Goal: Task Accomplishment & Management: Manage account settings

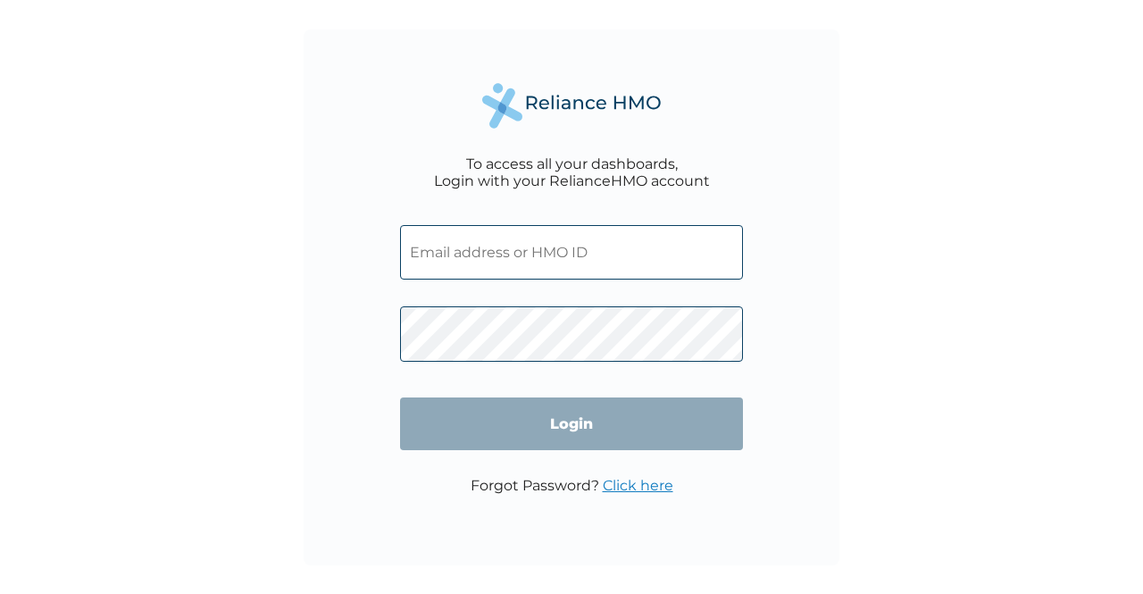
click at [496, 262] on input "text" at bounding box center [571, 252] width 343 height 54
type input "[EMAIL_ADDRESS][DOMAIN_NAME]"
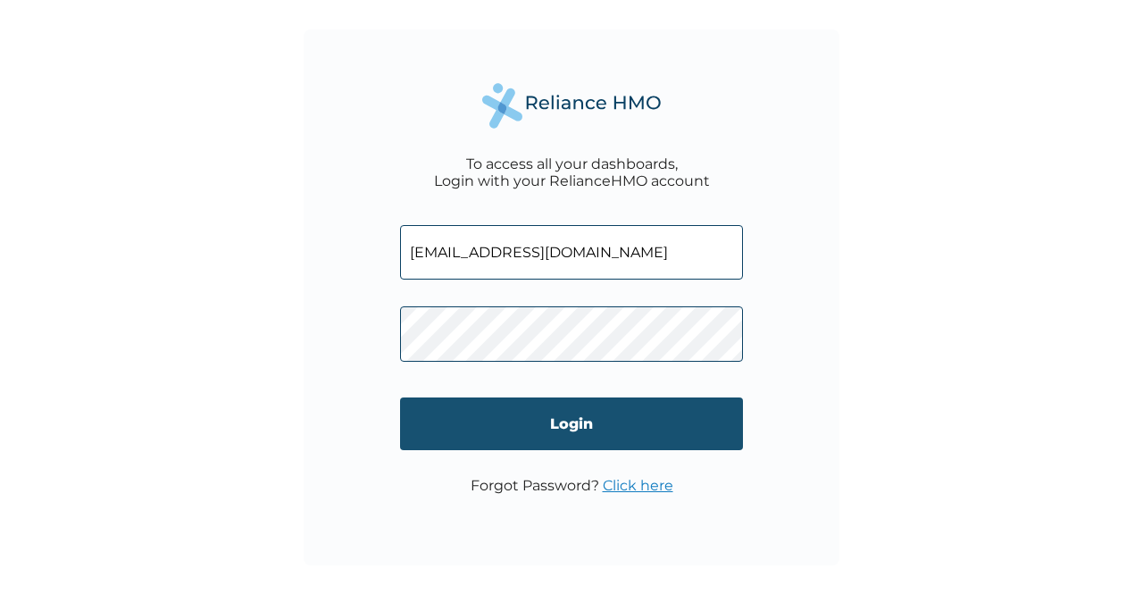
click at [550, 428] on input "Login" at bounding box center [571, 423] width 343 height 53
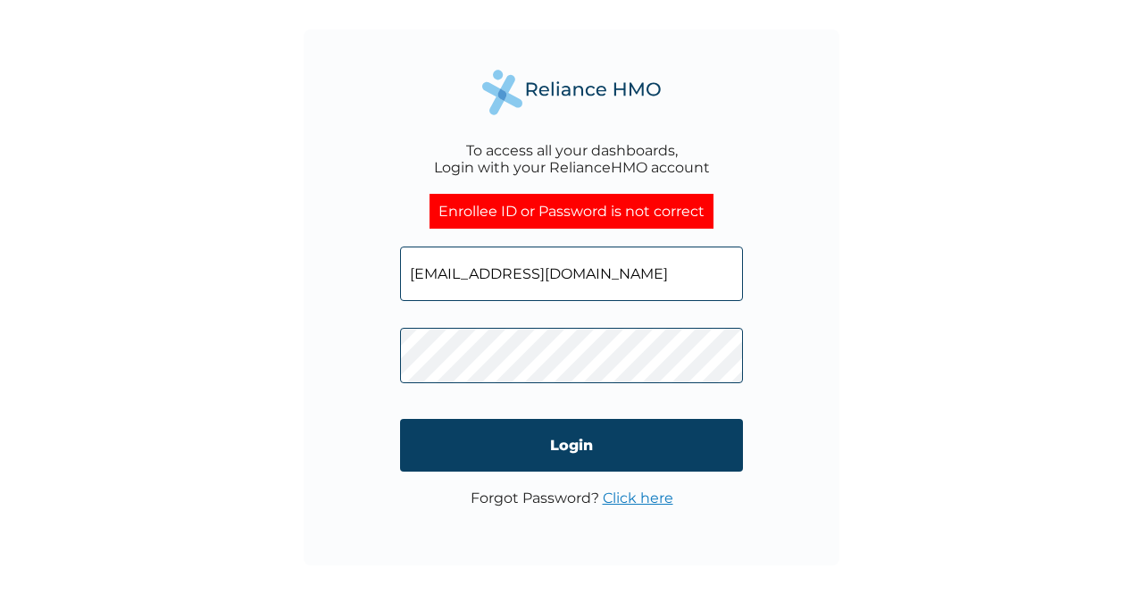
click at [618, 501] on link "Click here" at bounding box center [638, 497] width 71 height 17
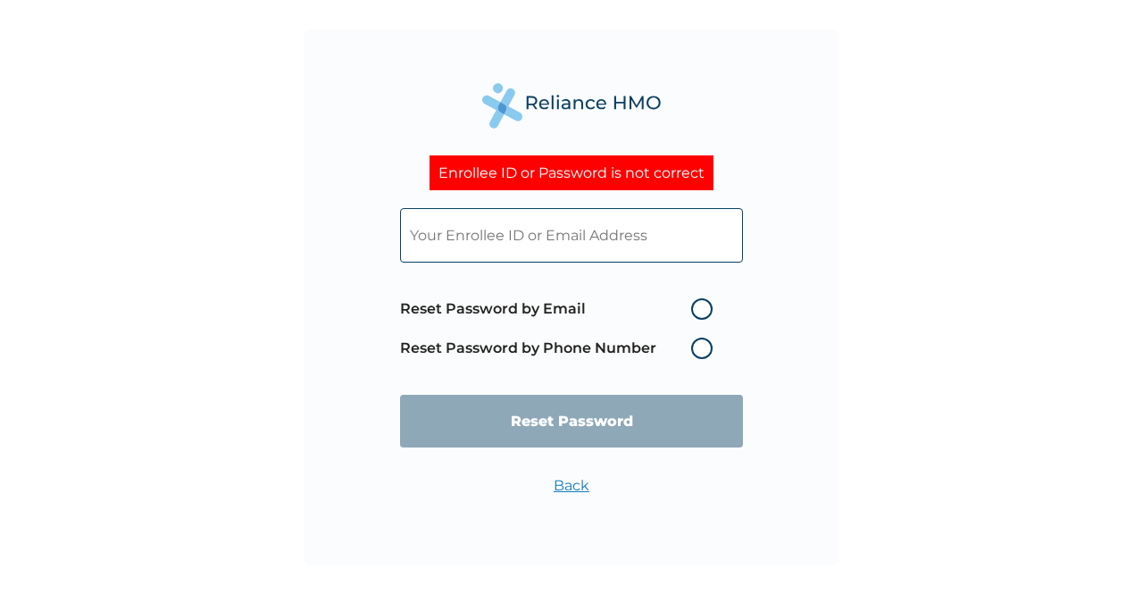
click at [694, 312] on label "Reset Password by Email" at bounding box center [560, 308] width 321 height 21
click at [694, 312] on input "Reset Password by Email" at bounding box center [680, 309] width 29 height 29
radio input "true"
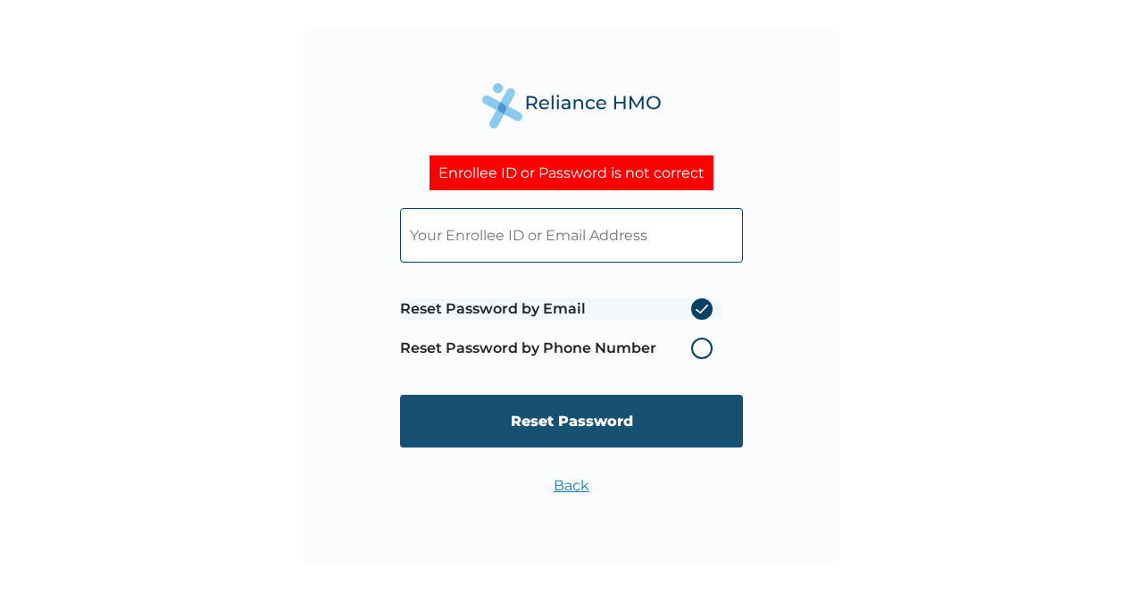
click at [587, 424] on input "Reset Password" at bounding box center [571, 421] width 343 height 53
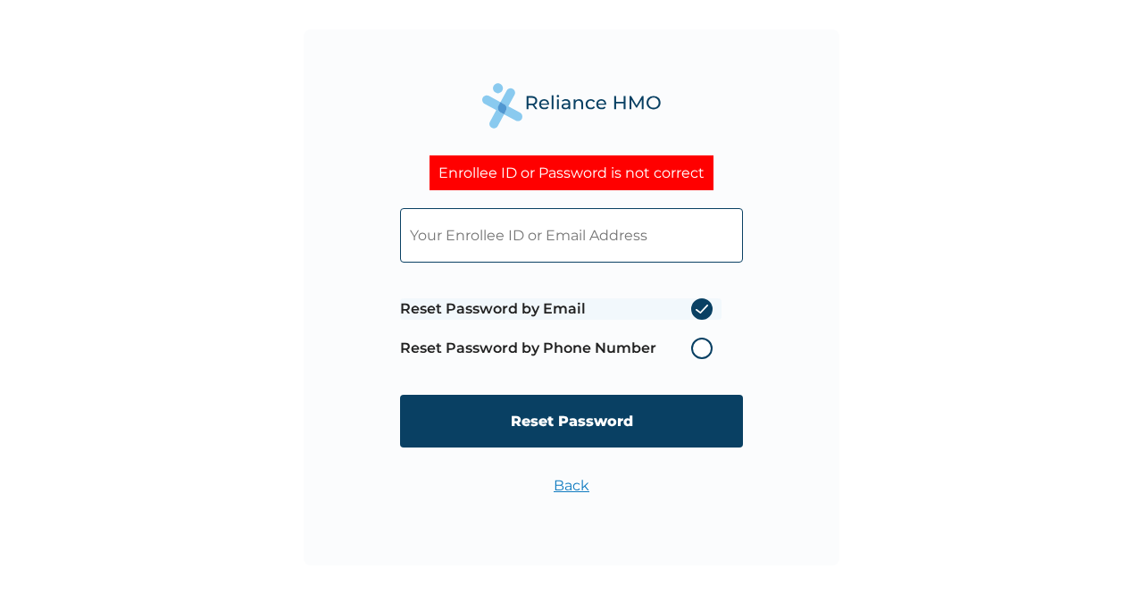
click at [497, 253] on input "text" at bounding box center [571, 235] width 343 height 54
type input "[EMAIL_ADDRESS][DOMAIN_NAME]"
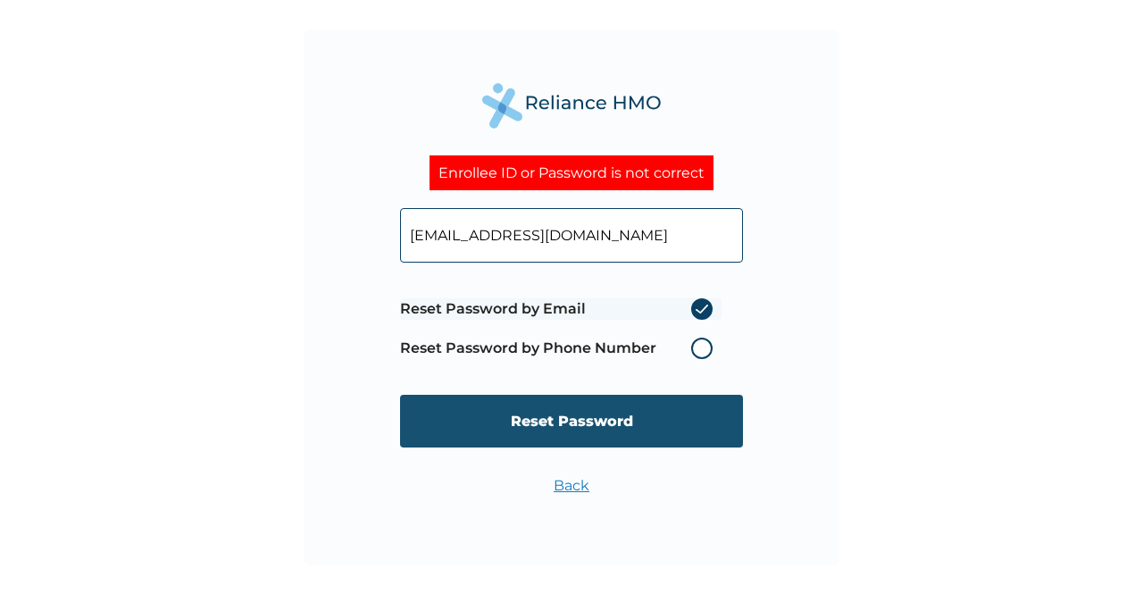
click at [562, 420] on input "Reset Password" at bounding box center [571, 421] width 343 height 53
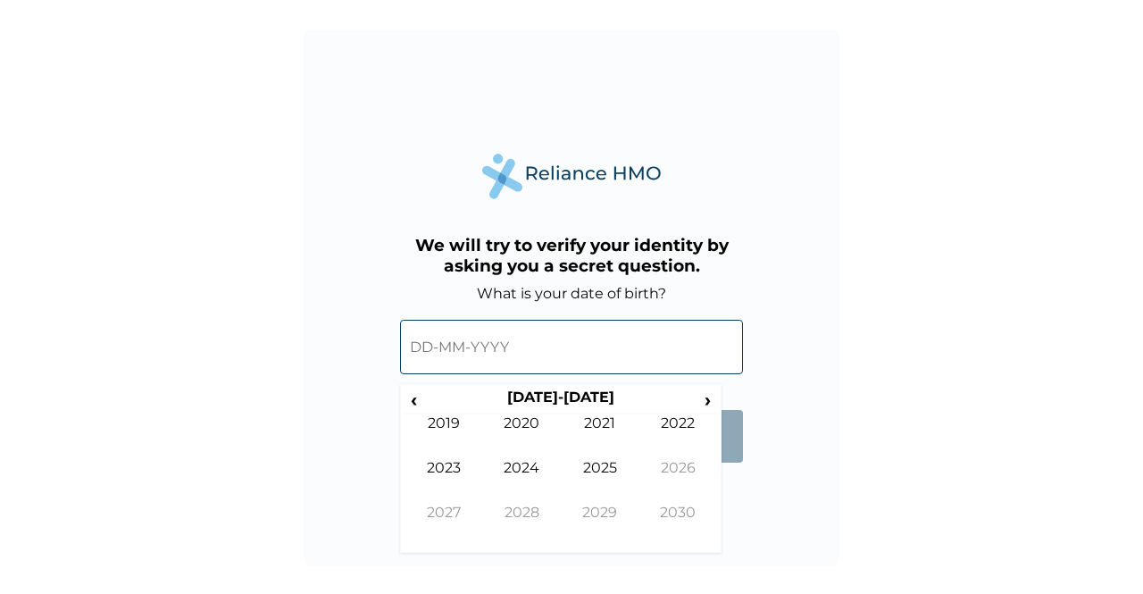
click at [522, 331] on input "text" at bounding box center [571, 347] width 343 height 54
click at [416, 399] on span "‹" at bounding box center [413, 399] width 19 height 22
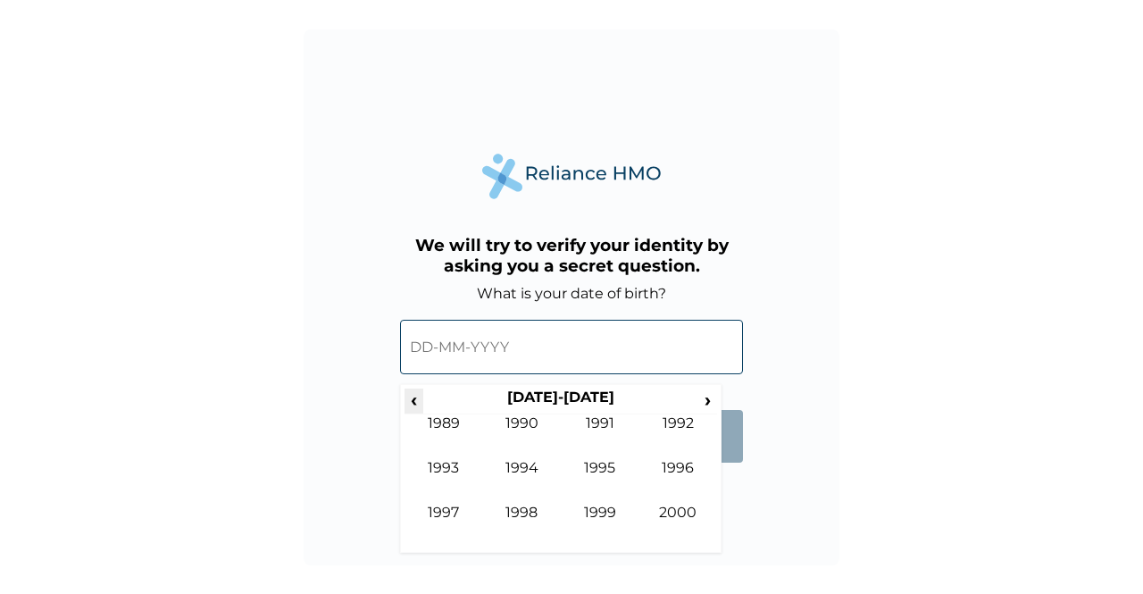
click at [416, 399] on span "‹" at bounding box center [413, 399] width 19 height 22
click at [708, 392] on span "›" at bounding box center [708, 399] width 20 height 22
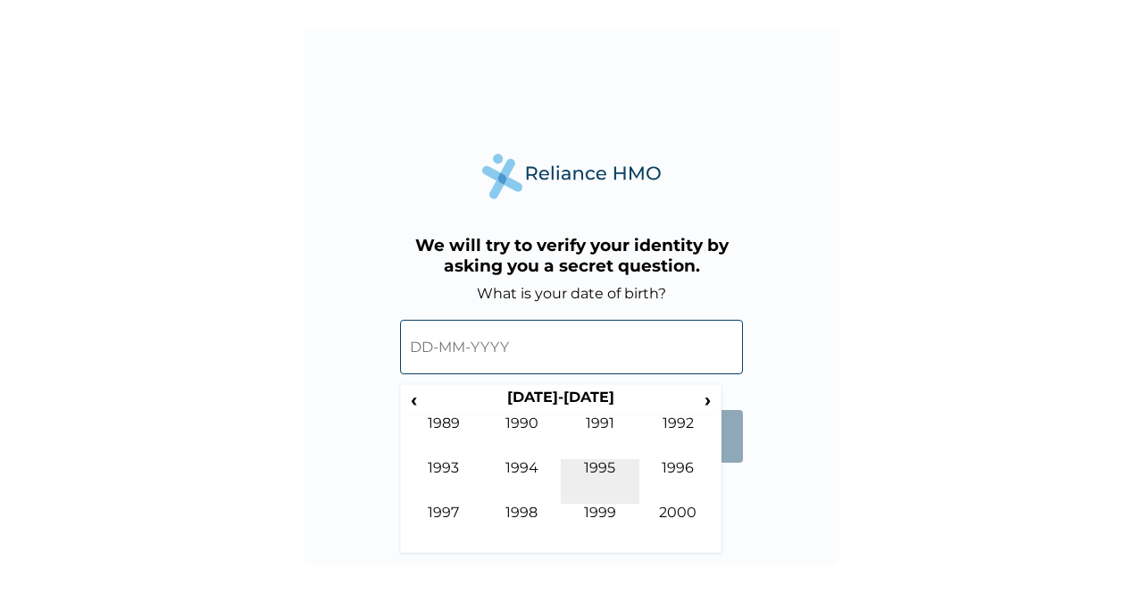
click at [595, 467] on td "1995" at bounding box center [600, 481] width 79 height 45
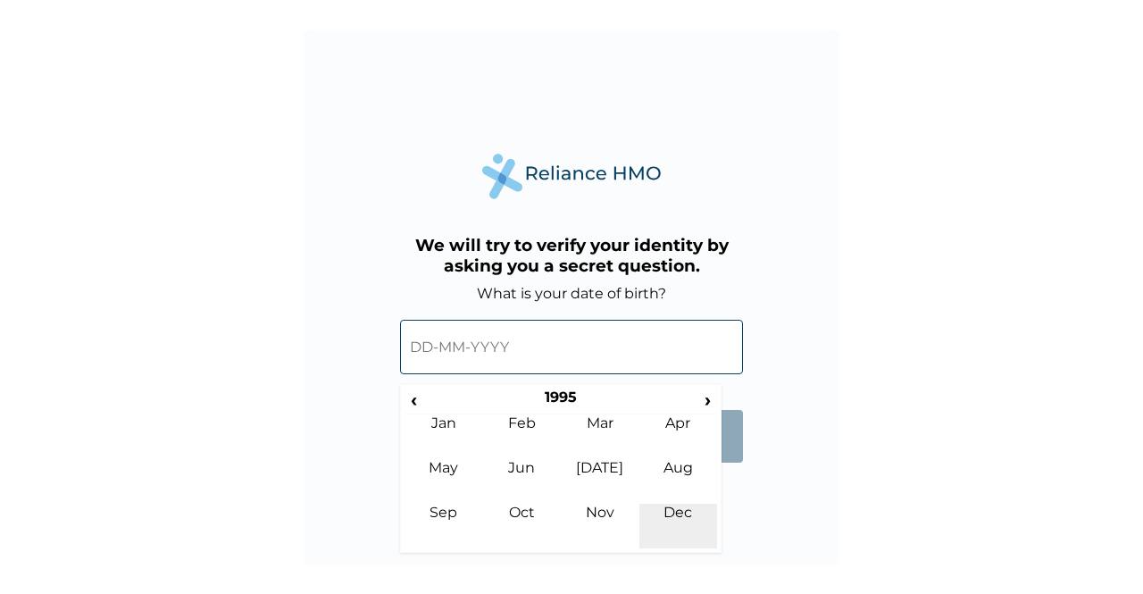
click at [658, 508] on td "Dec" at bounding box center [678, 525] width 79 height 45
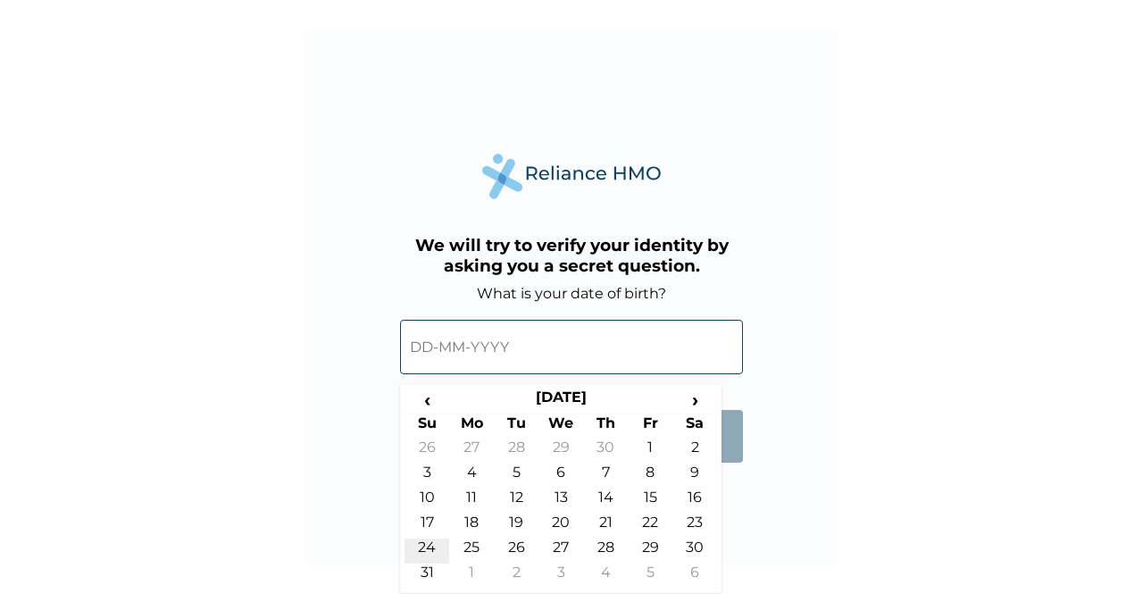
click at [434, 546] on td "24" at bounding box center [426, 550] width 45 height 25
type input "24-12-1995"
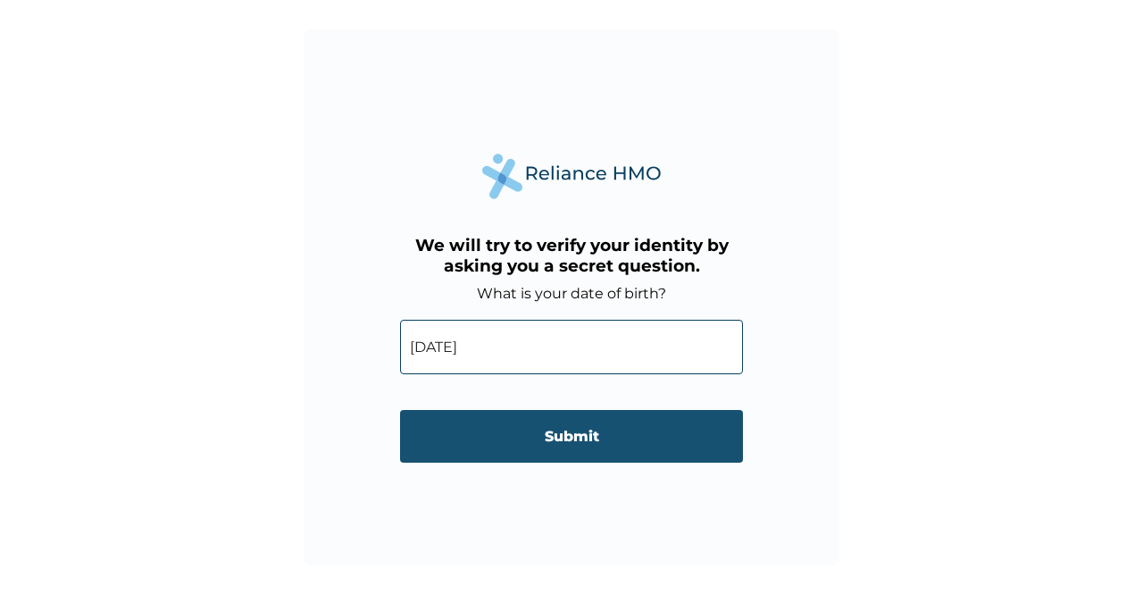
click at [537, 444] on input "Submit" at bounding box center [571, 436] width 343 height 53
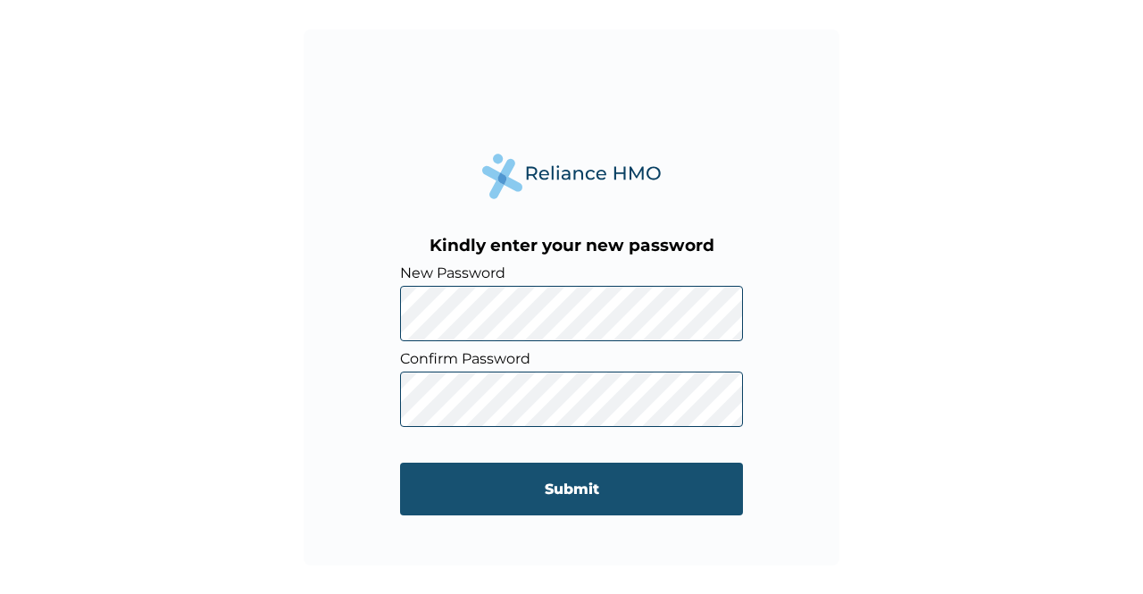
click at [453, 489] on input "Submit" at bounding box center [571, 488] width 343 height 53
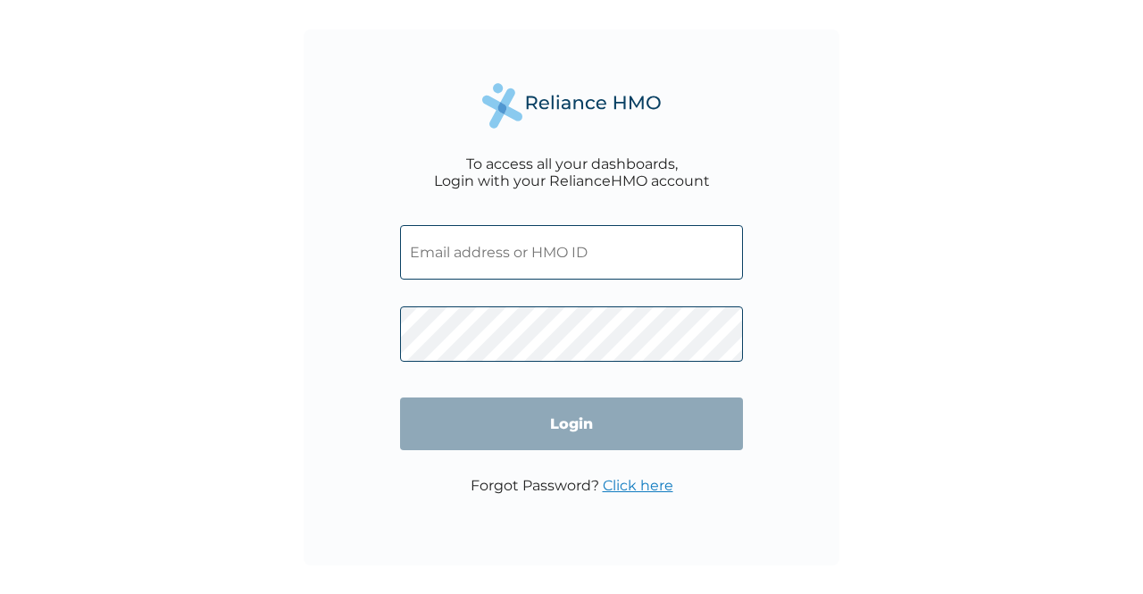
click at [580, 253] on input "text" at bounding box center [571, 252] width 343 height 54
type input "[EMAIL_ADDRESS][DOMAIN_NAME]"
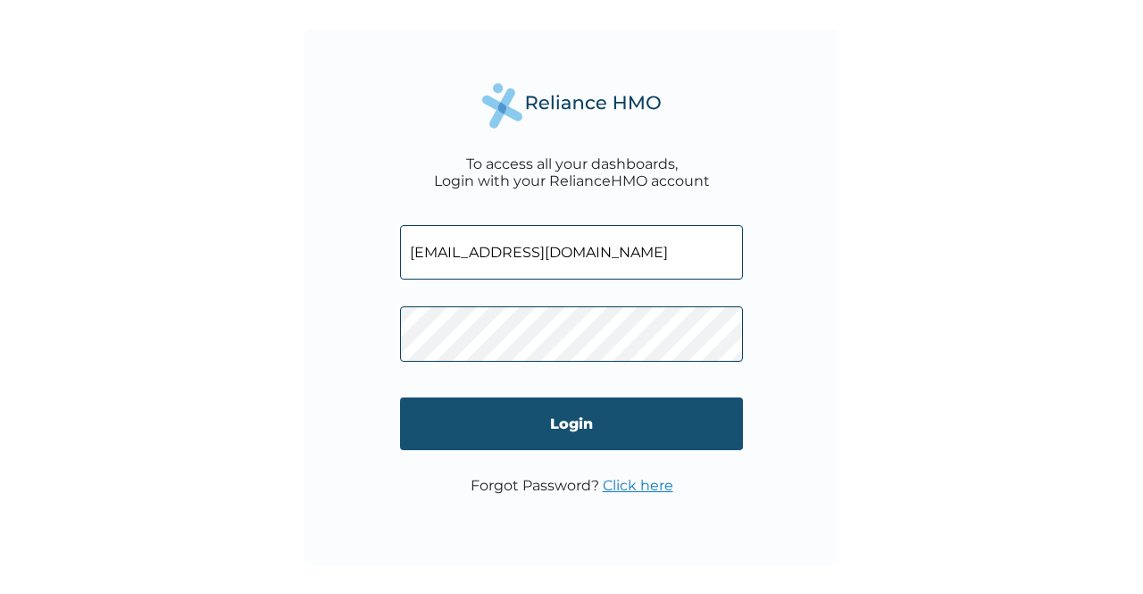
click at [573, 428] on input "Login" at bounding box center [571, 423] width 343 height 53
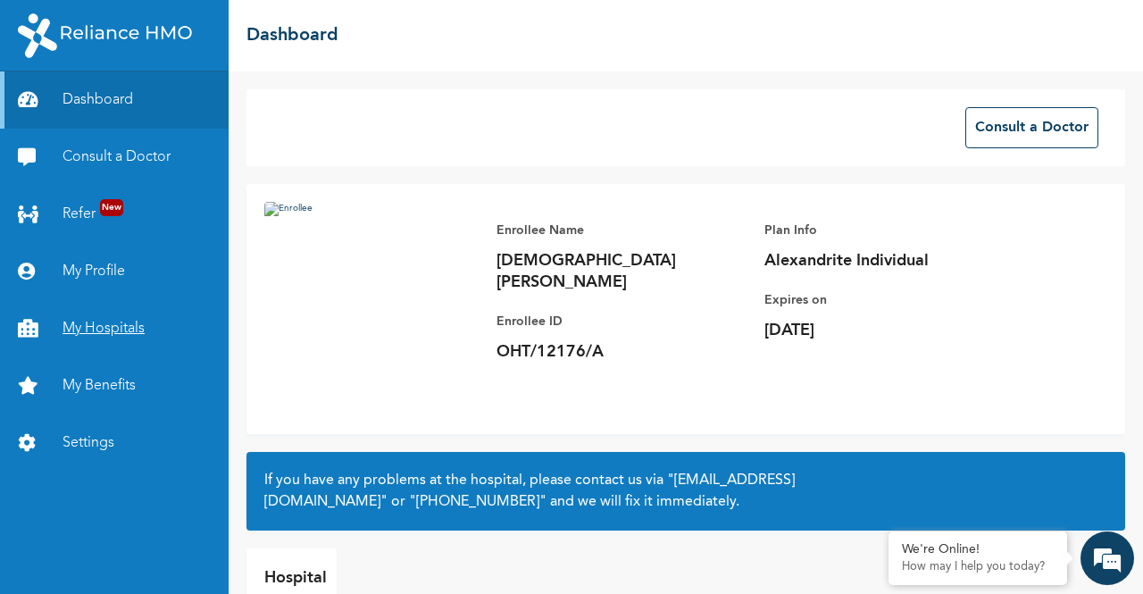
click at [91, 326] on link "My Hospitals" at bounding box center [114, 328] width 229 height 57
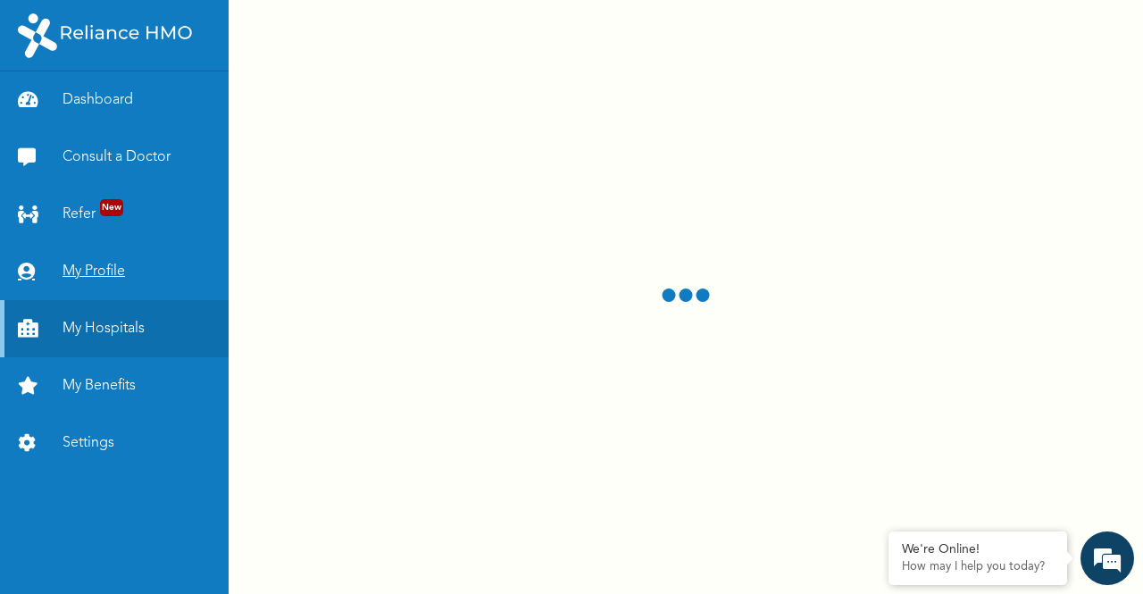
click at [111, 271] on link "My Profile" at bounding box center [114, 271] width 229 height 57
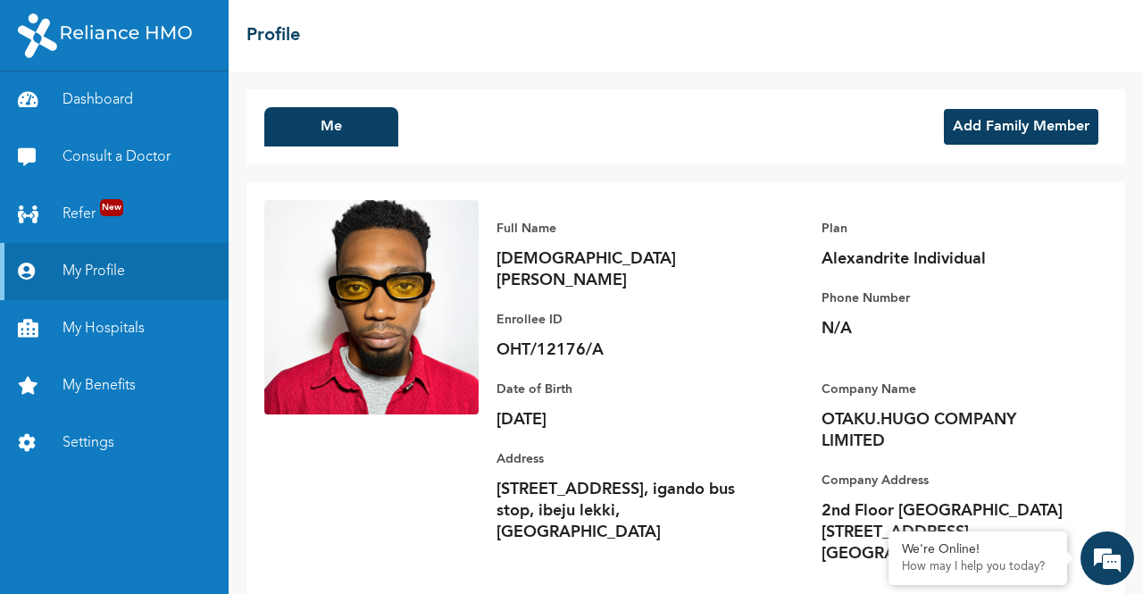
scroll to position [20, 0]
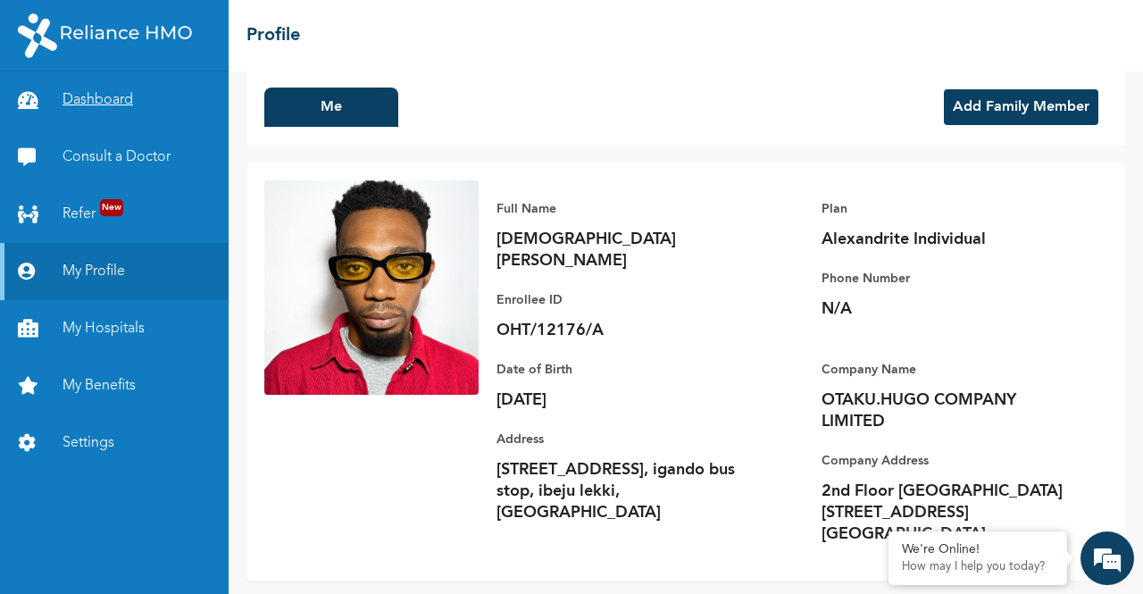
click at [91, 99] on link "Dashboard" at bounding box center [114, 99] width 229 height 57
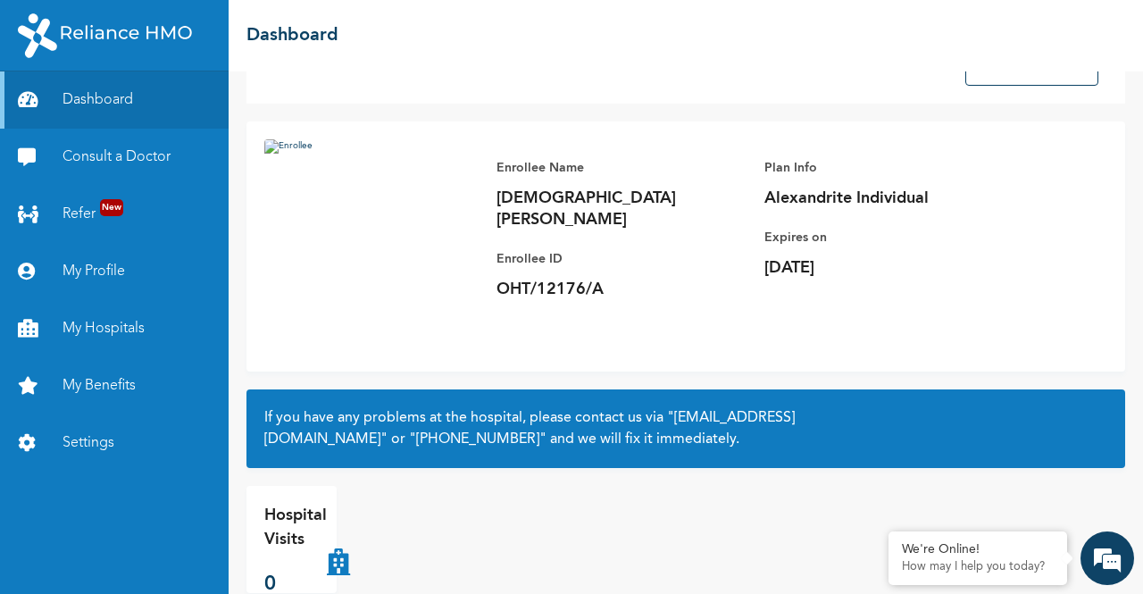
scroll to position [97, 0]
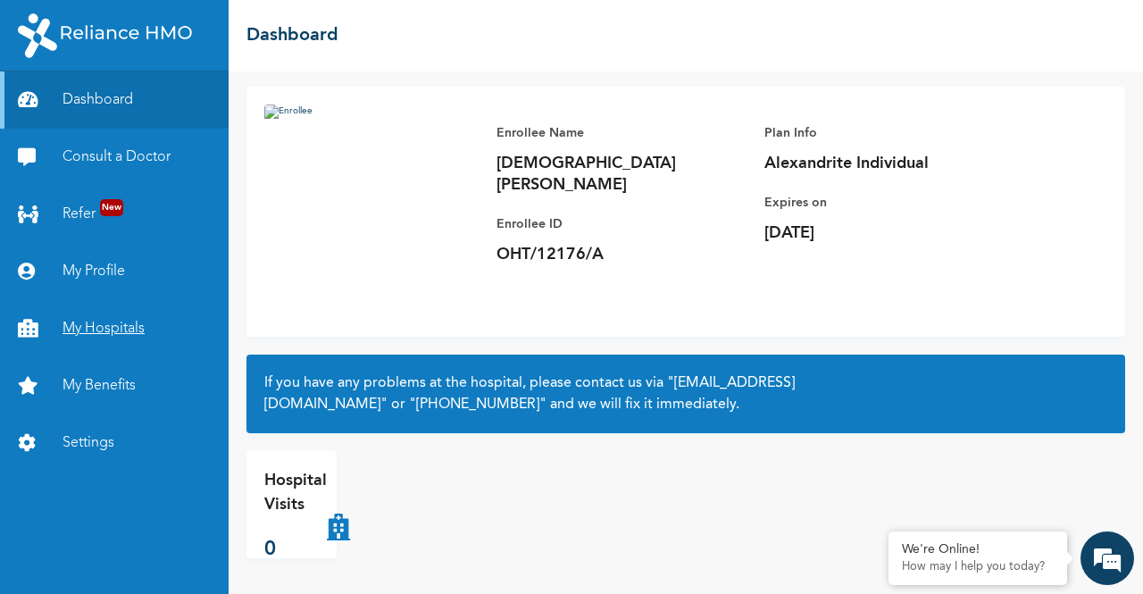
click at [81, 318] on link "My Hospitals" at bounding box center [114, 328] width 229 height 57
